Goal: Task Accomplishment & Management: Manage account settings

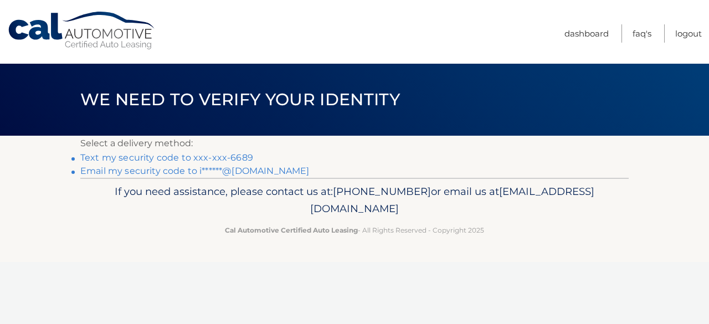
click at [210, 156] on link "Text my security code to xxx-xxx-6689" at bounding box center [166, 157] width 173 height 11
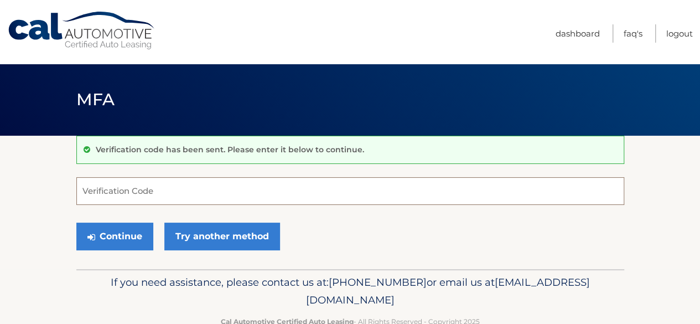
click at [200, 192] on input "Verification Code" at bounding box center [350, 191] width 548 height 28
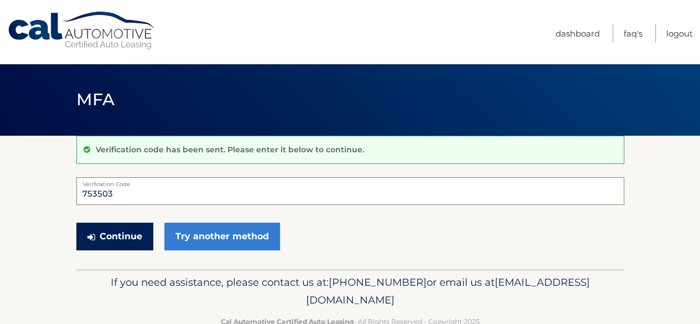
type input "753503"
click at [118, 237] on button "Continue" at bounding box center [114, 237] width 77 height 28
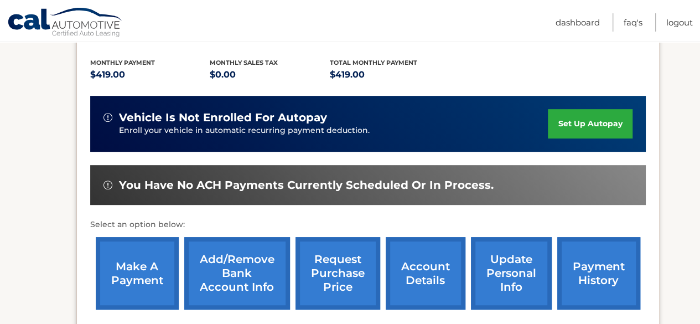
scroll to position [235, 0]
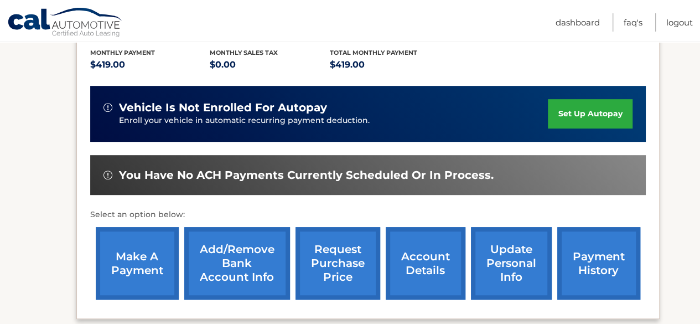
click at [431, 273] on link "account details" at bounding box center [426, 263] width 80 height 73
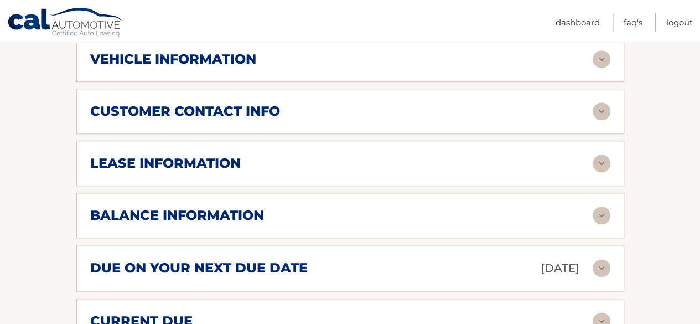
scroll to position [544, 0]
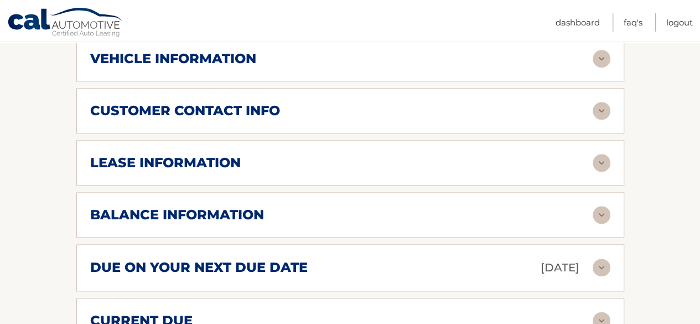
click at [602, 266] on img at bounding box center [602, 267] width 18 height 18
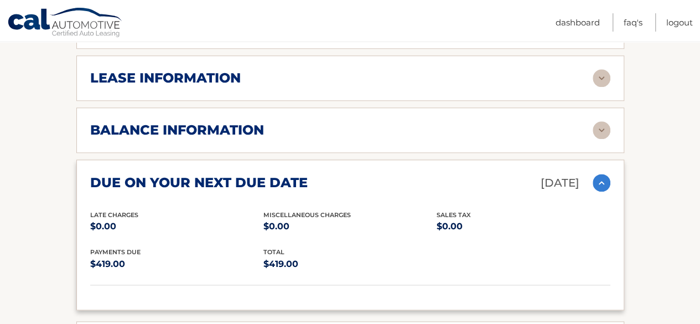
scroll to position [589, 0]
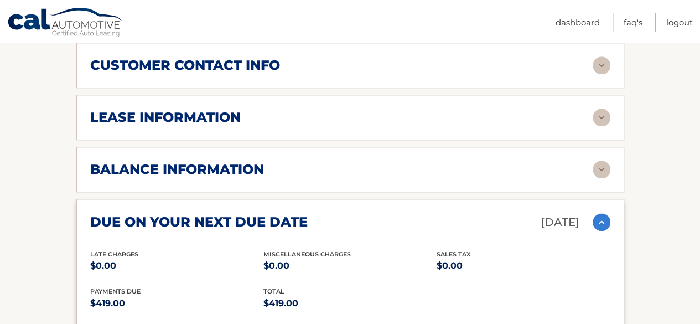
click at [602, 220] on img at bounding box center [602, 222] width 18 height 18
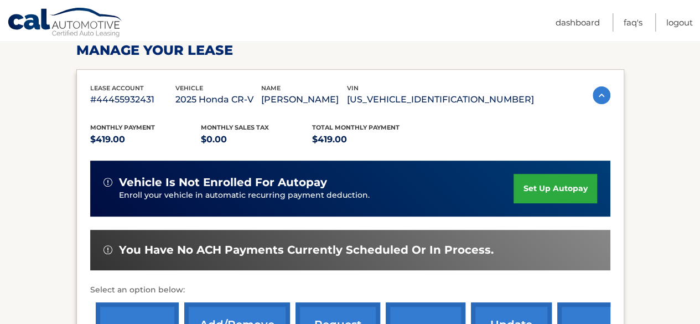
scroll to position [0, 0]
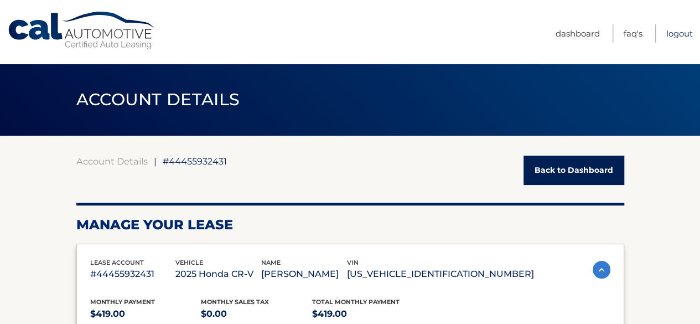
click at [678, 36] on link "Logout" at bounding box center [679, 33] width 27 height 18
